Goal: Task Accomplishment & Management: Manage account settings

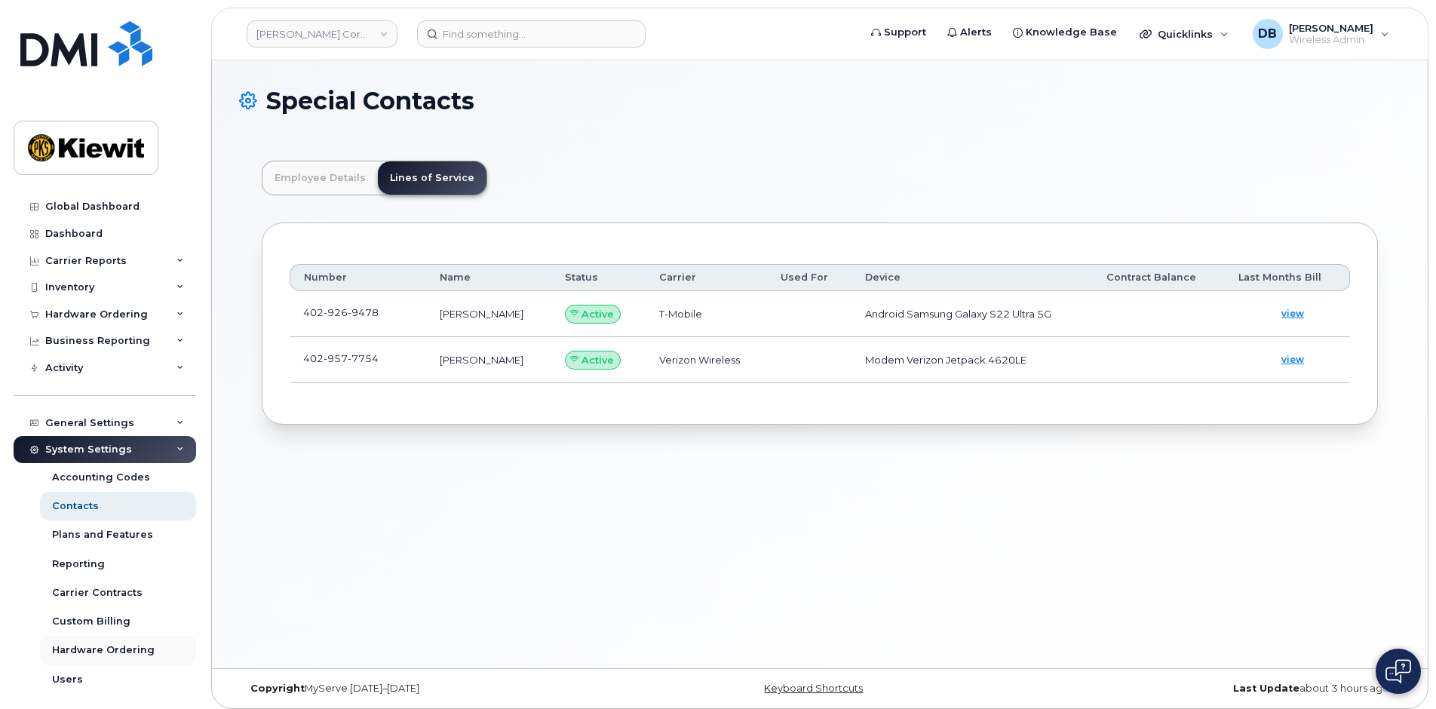
scroll to position [63, 0]
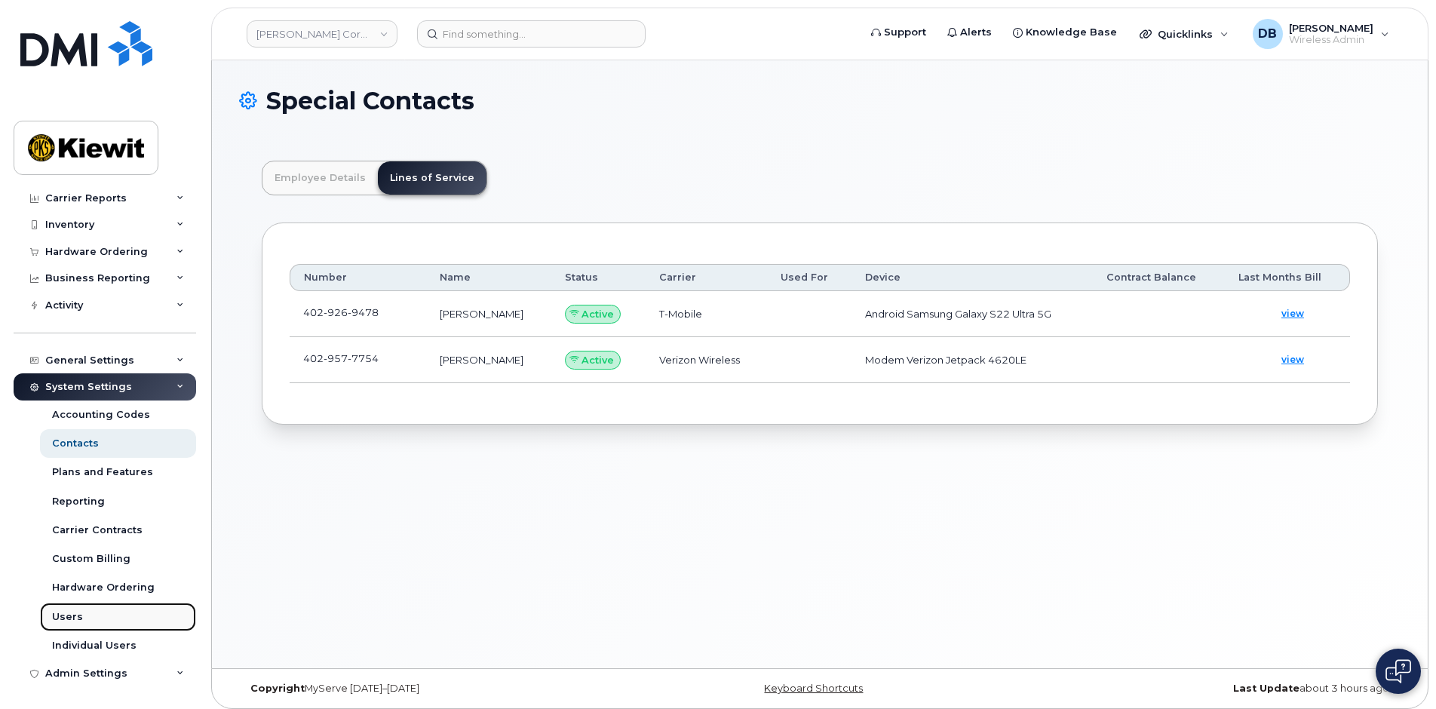
click at [78, 610] on div "Users" at bounding box center [67, 617] width 31 height 14
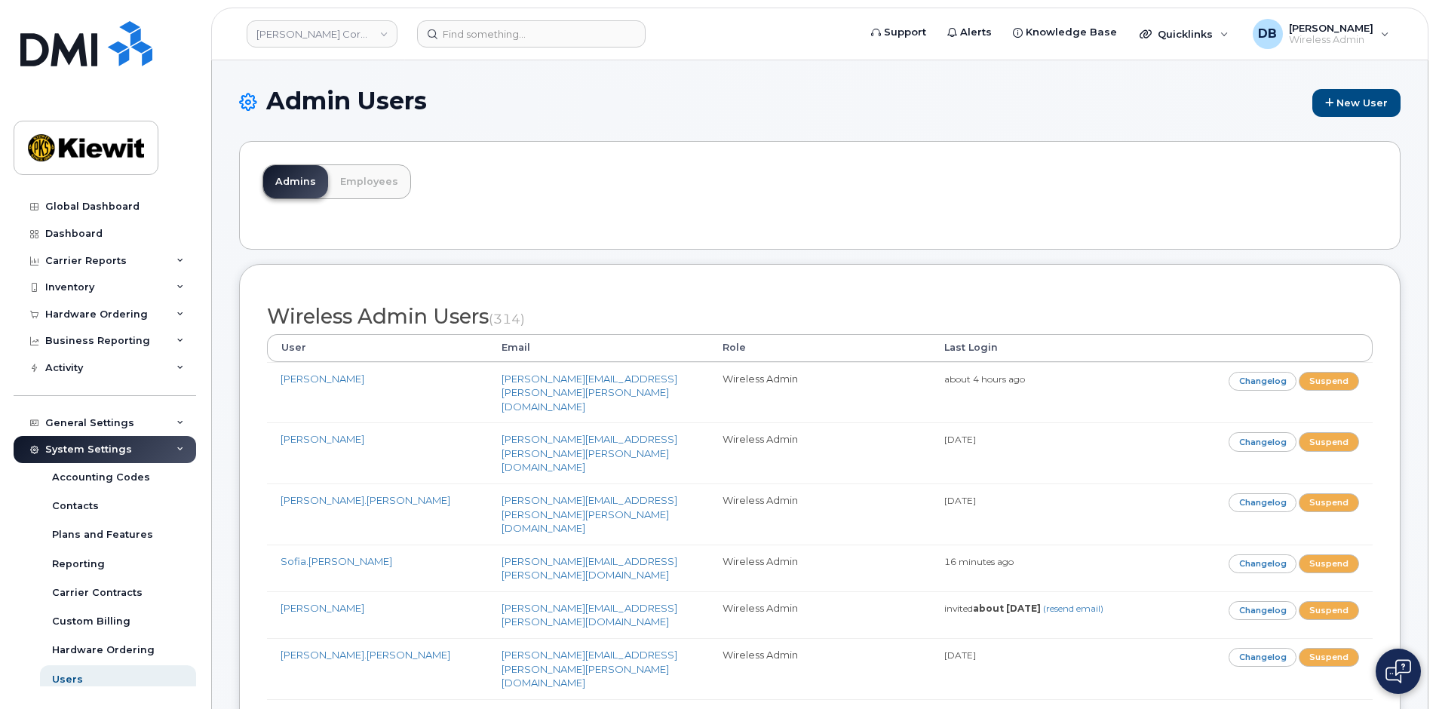
scroll to position [7746, 0]
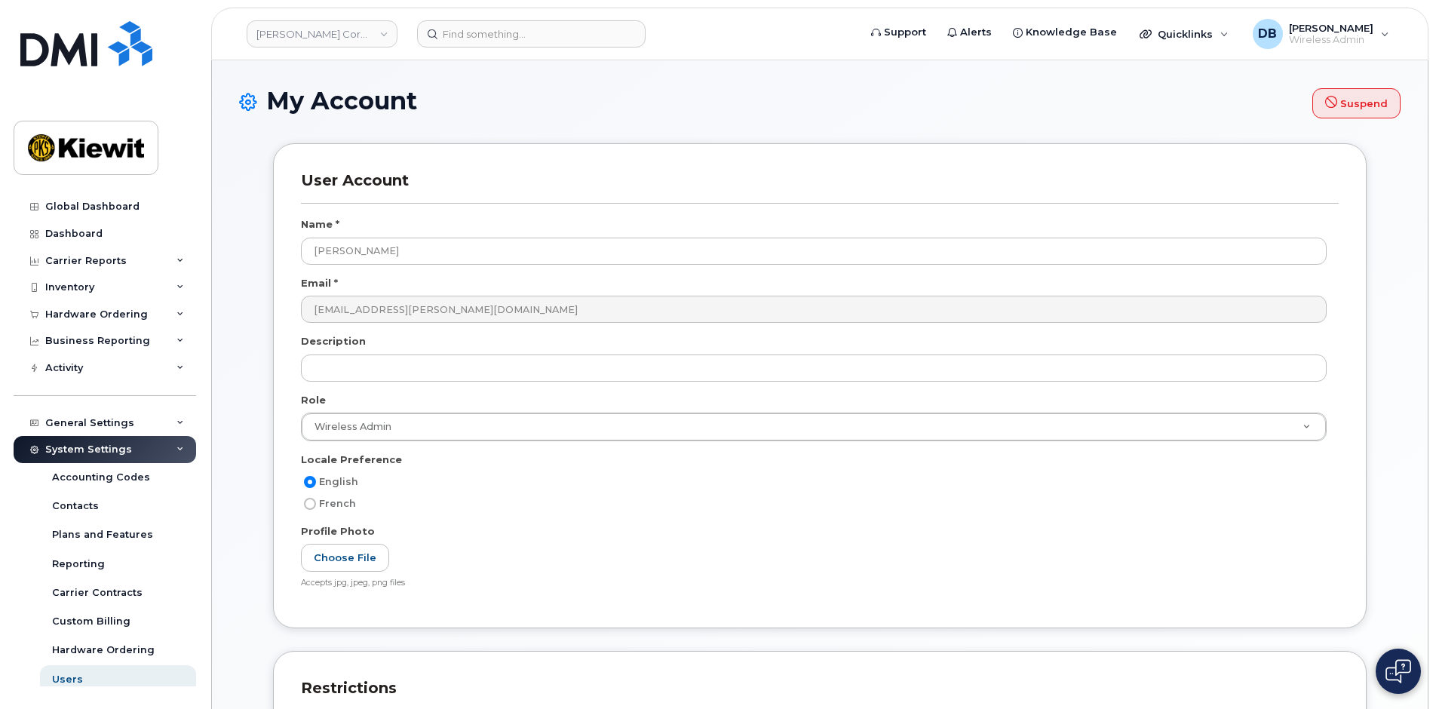
select select
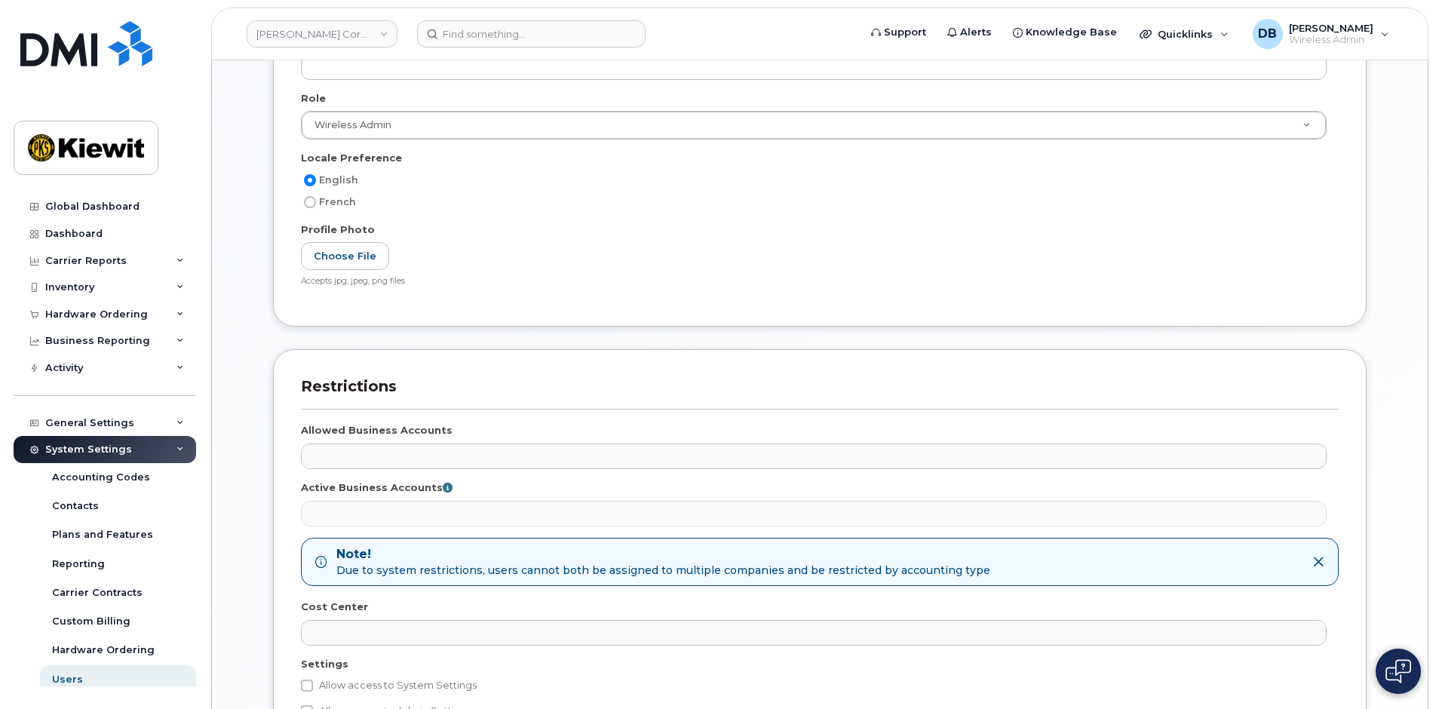
scroll to position [501, 0]
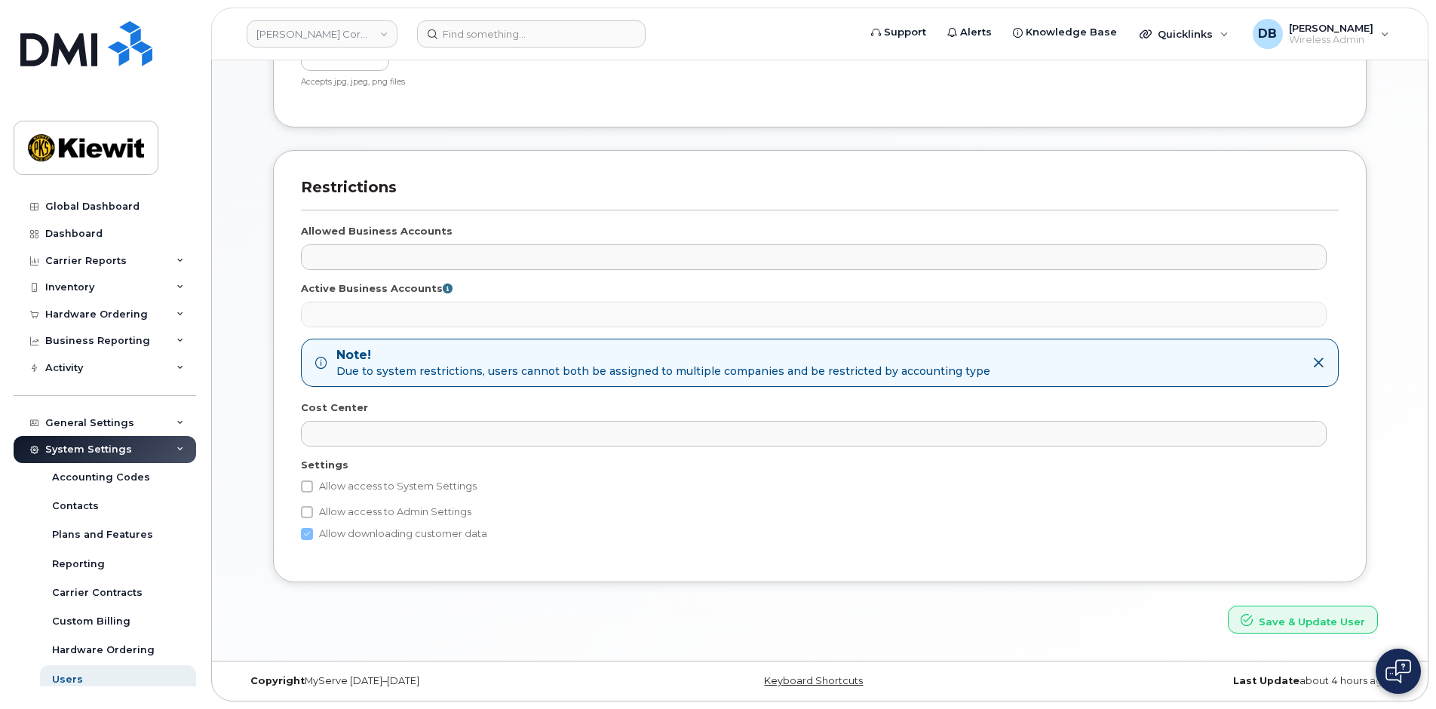
click at [299, 488] on div "Restrictions Allowed Business Accounts No matches found 998975023 - AT&T Wirele…" at bounding box center [819, 366] width 1093 height 432
click at [304, 488] on input "Allow access to System Settings" at bounding box center [307, 486] width 12 height 12
checkbox input "true"
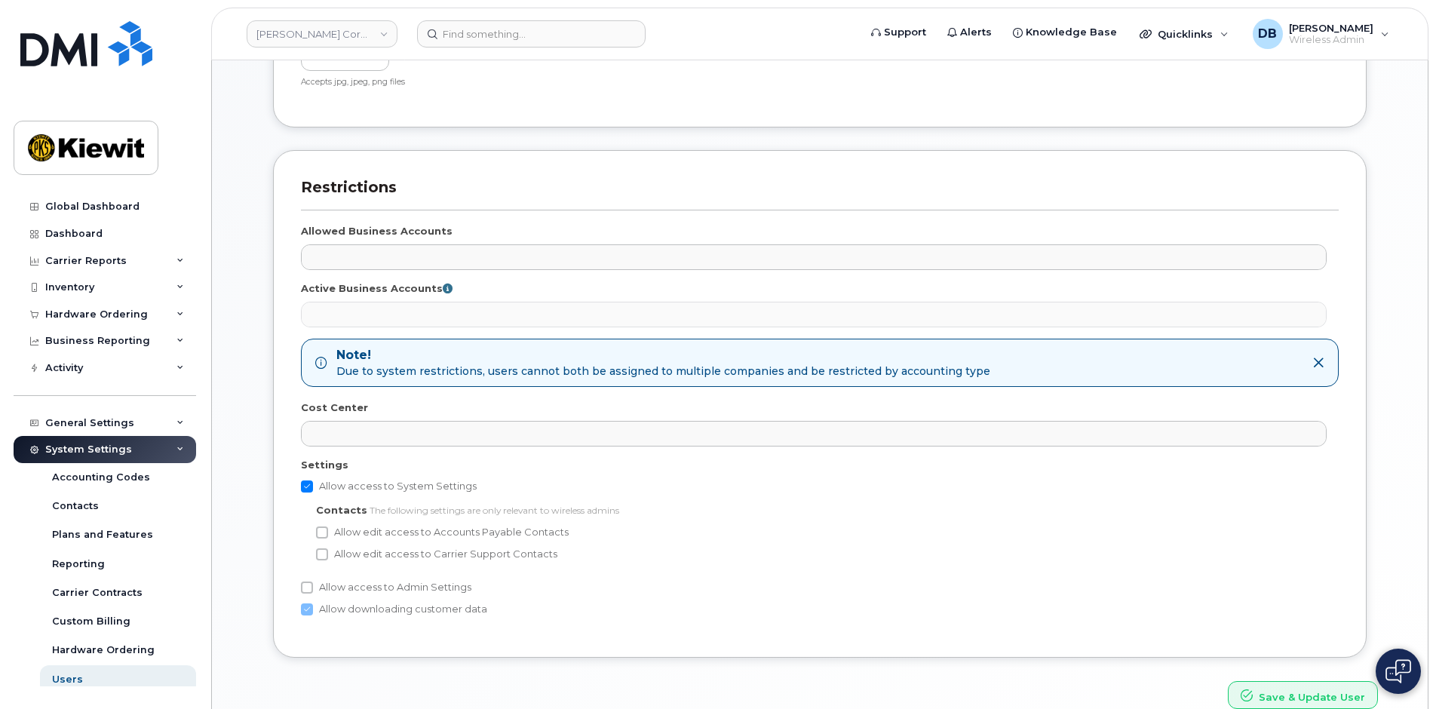
scroll to position [576, 0]
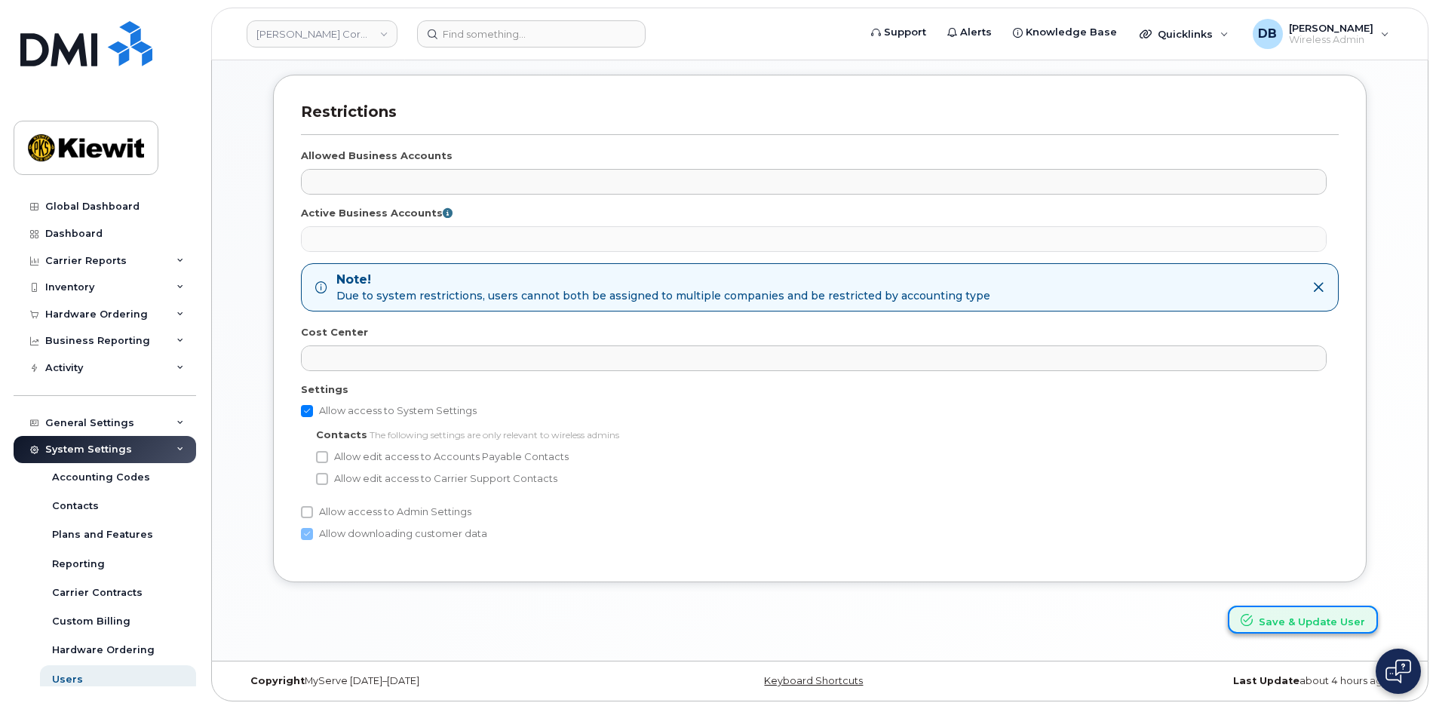
click at [1296, 630] on button "Save & Update User" at bounding box center [1302, 619] width 150 height 28
